Goal: Task Accomplishment & Management: Manage account settings

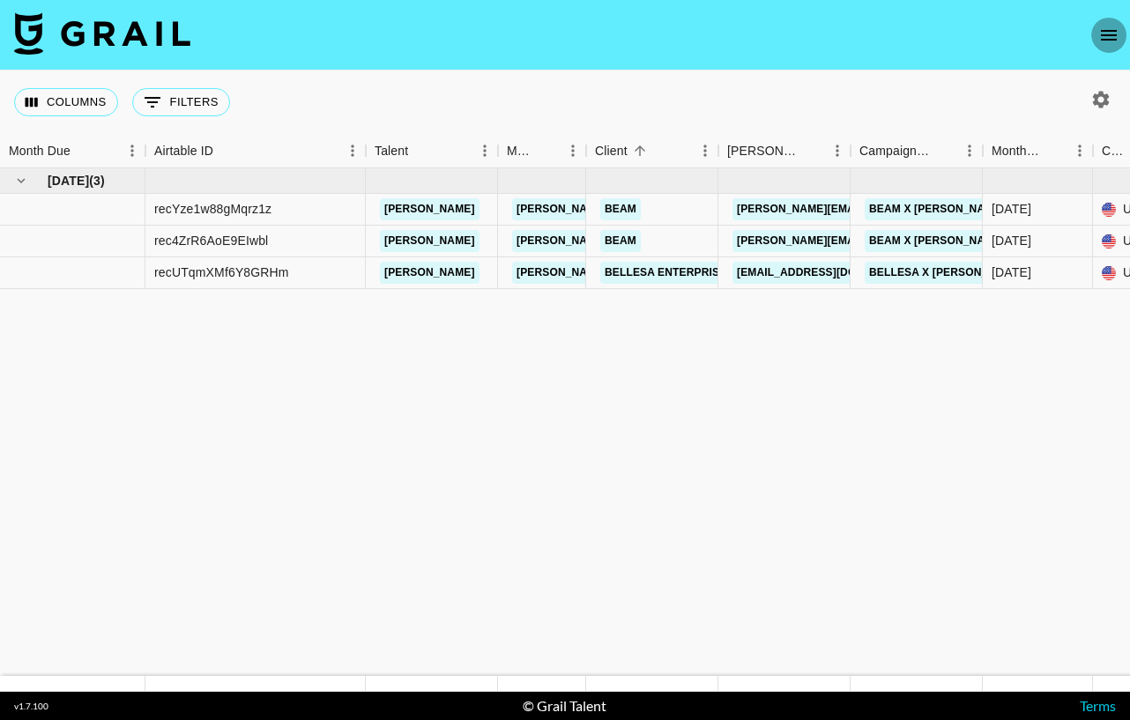
click at [1092, 33] on button "open drawer" at bounding box center [1108, 35] width 35 height 35
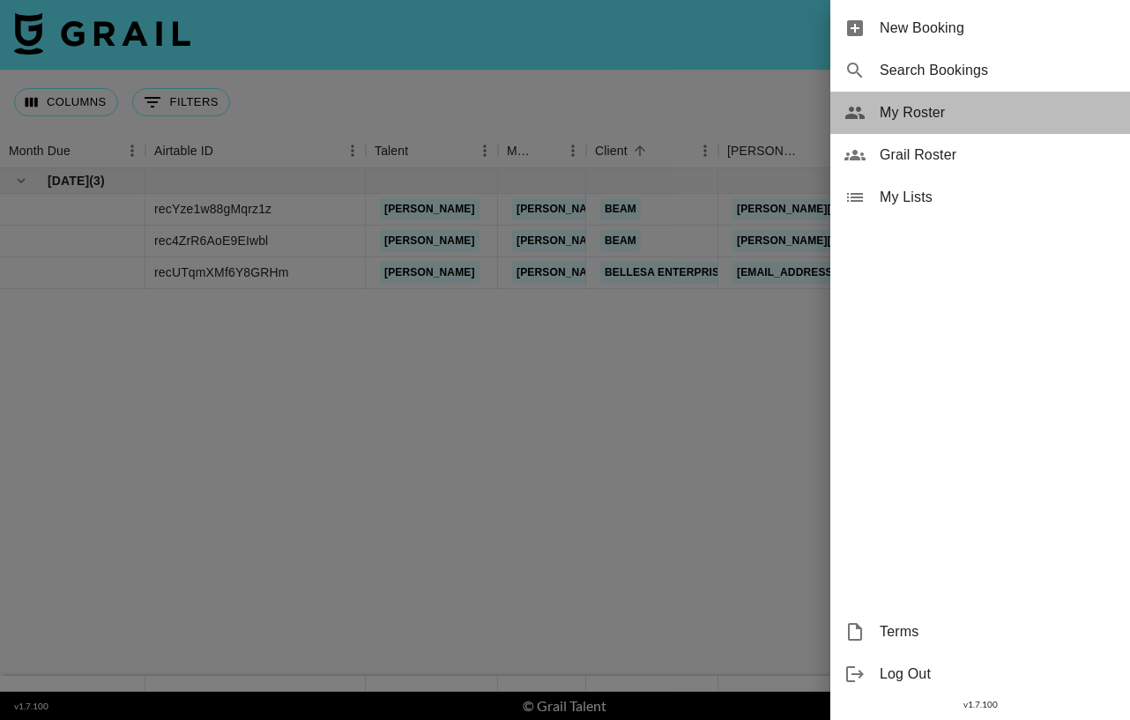
click at [909, 116] on span "My Roster" at bounding box center [998, 112] width 236 height 21
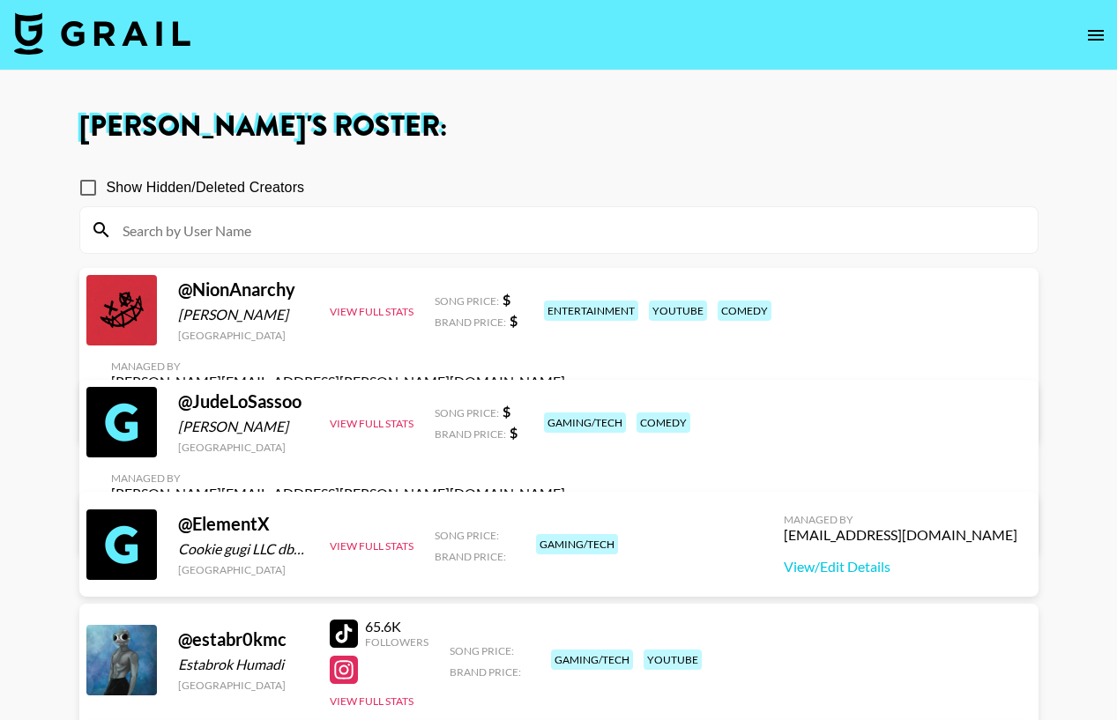
scroll to position [88, 0]
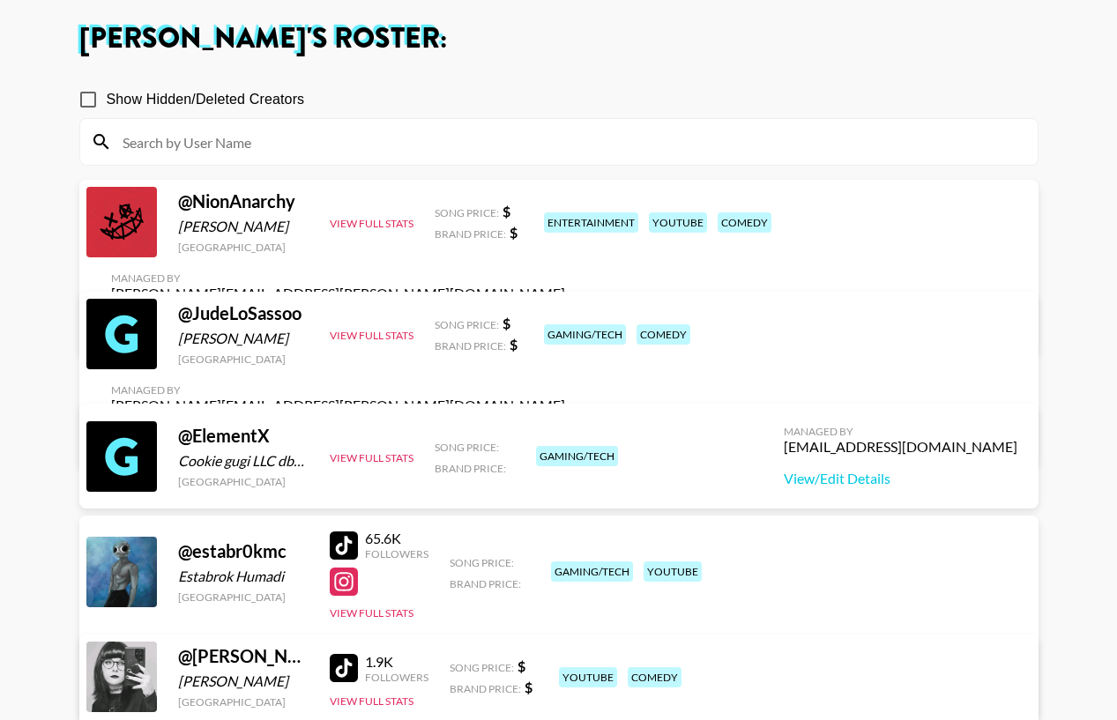
click at [565, 680] on link "View/Edit Details" at bounding box center [338, 689] width 454 height 18
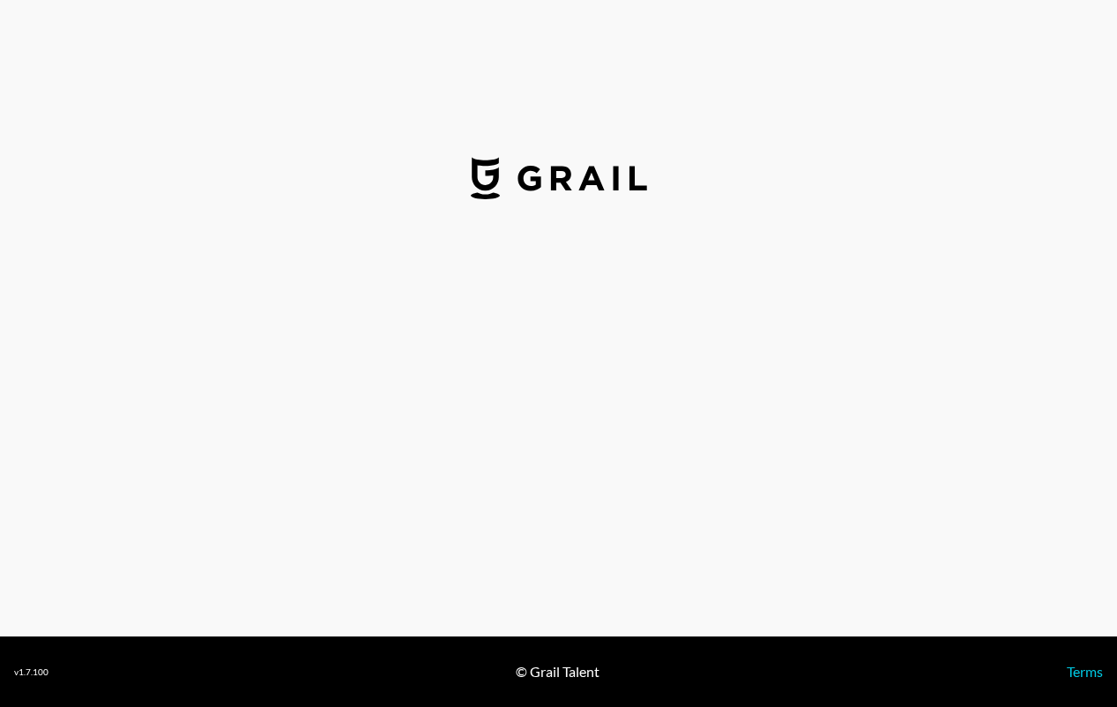
select select "USD"
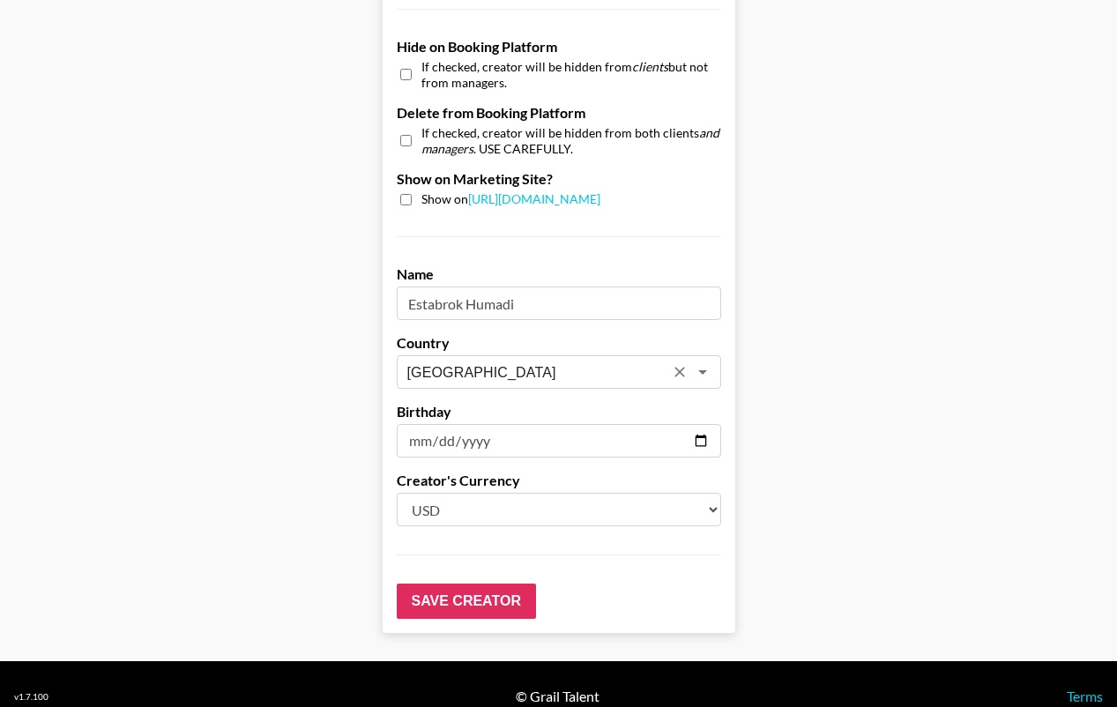
scroll to position [1508, 0]
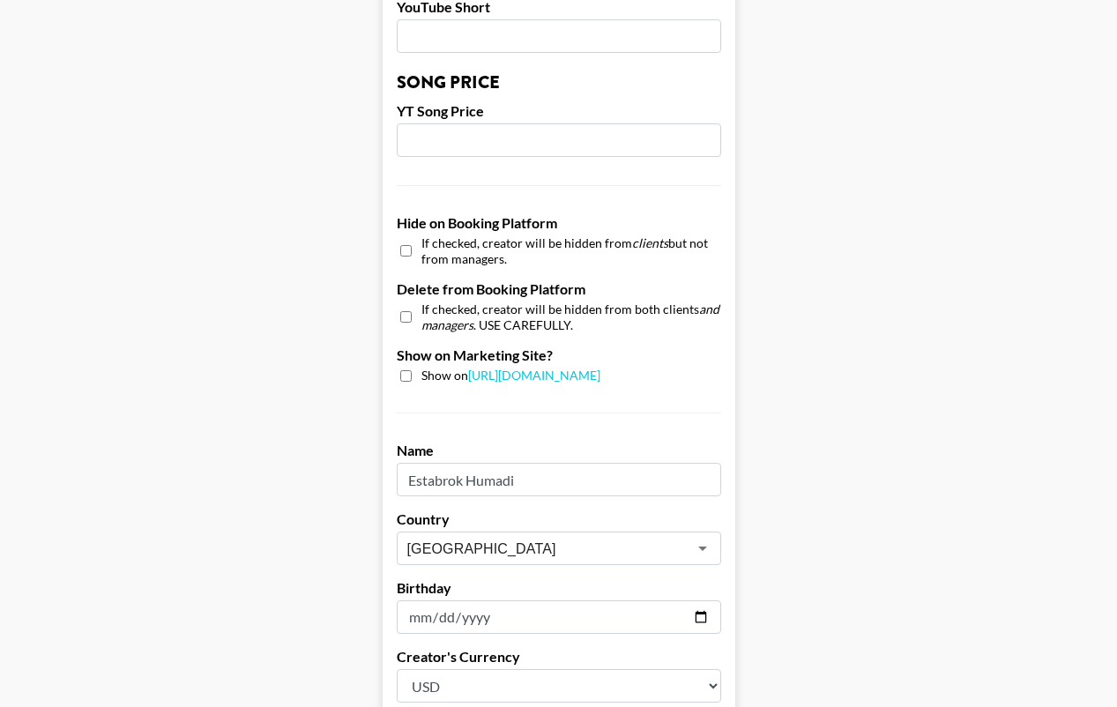
click at [412, 370] on input "checkbox" at bounding box center [405, 375] width 11 height 11
checkbox input "true"
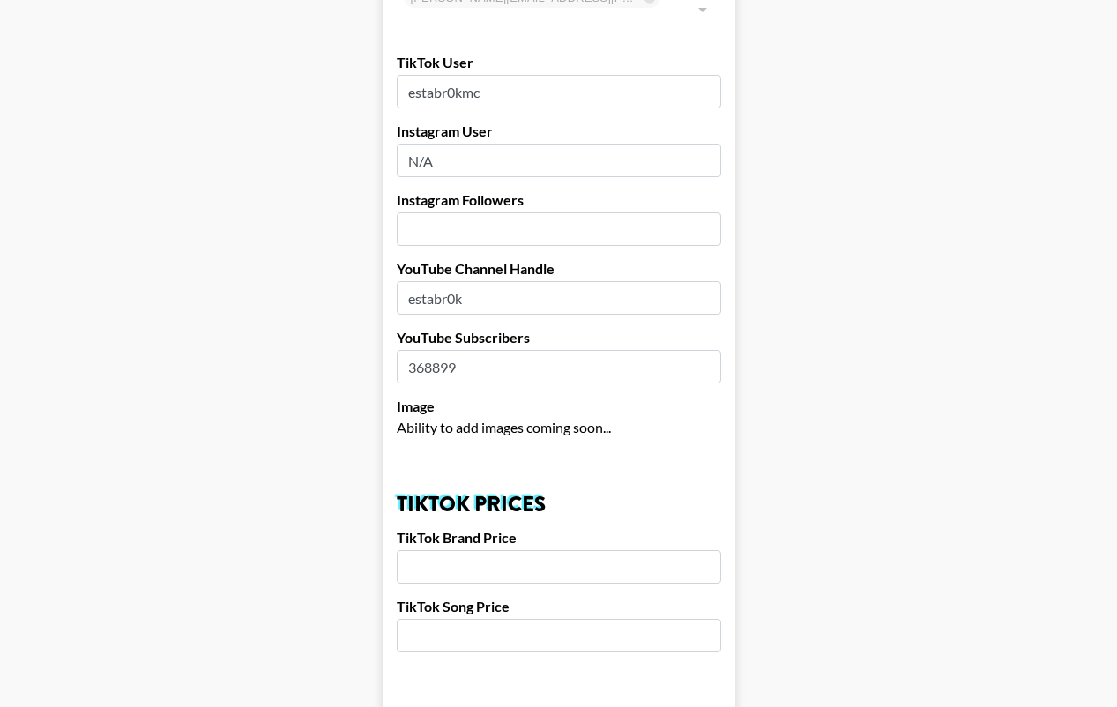
scroll to position [98, 0]
